Goal: Task Accomplishment & Management: Manage account settings

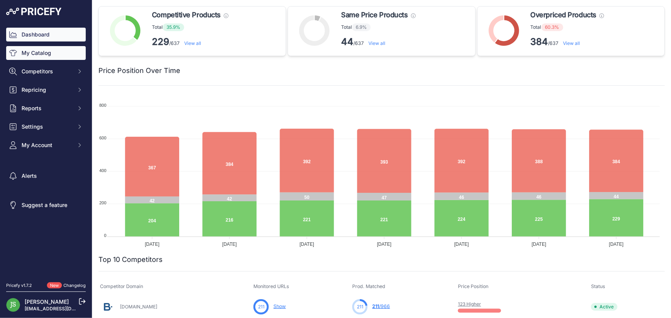
click at [33, 53] on link "My Catalog" at bounding box center [46, 53] width 80 height 14
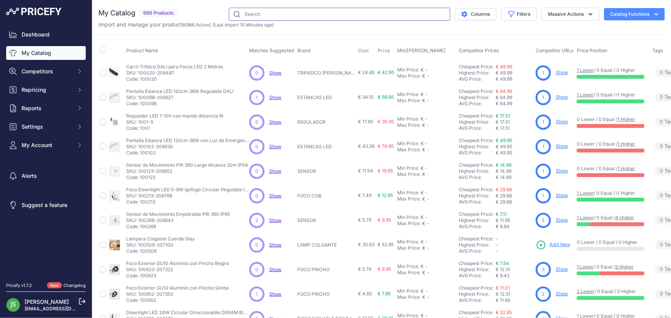
click at [301, 11] on input "text" at bounding box center [340, 14] width 222 height 13
type input "modern"
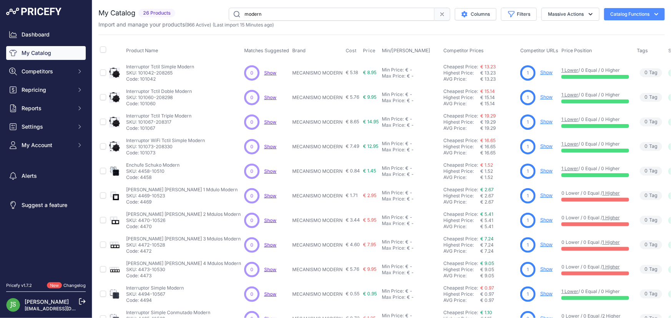
click at [363, 72] on span "€ 8.95" at bounding box center [369, 73] width 13 height 6
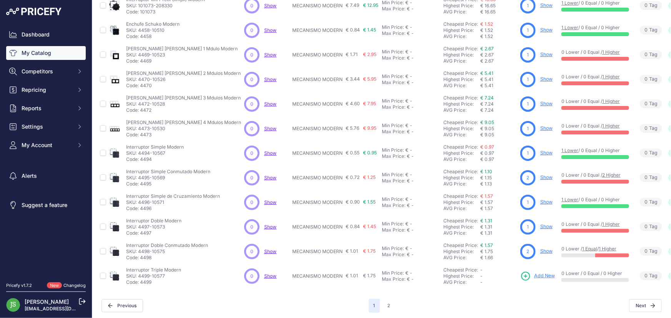
scroll to position [148, 0]
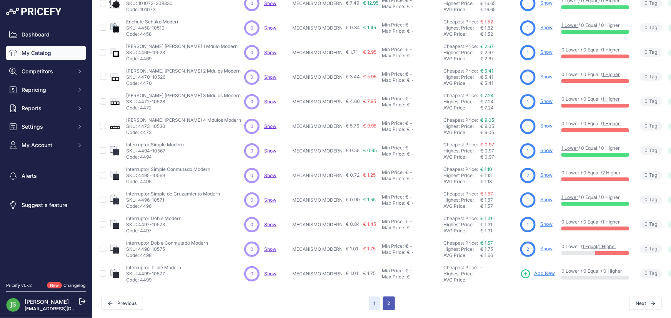
click at [383, 302] on button "2" at bounding box center [389, 304] width 12 height 14
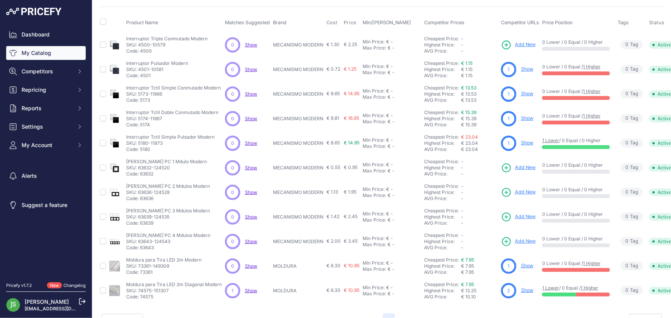
scroll to position [50, 0]
